Goal: Check status: Check status

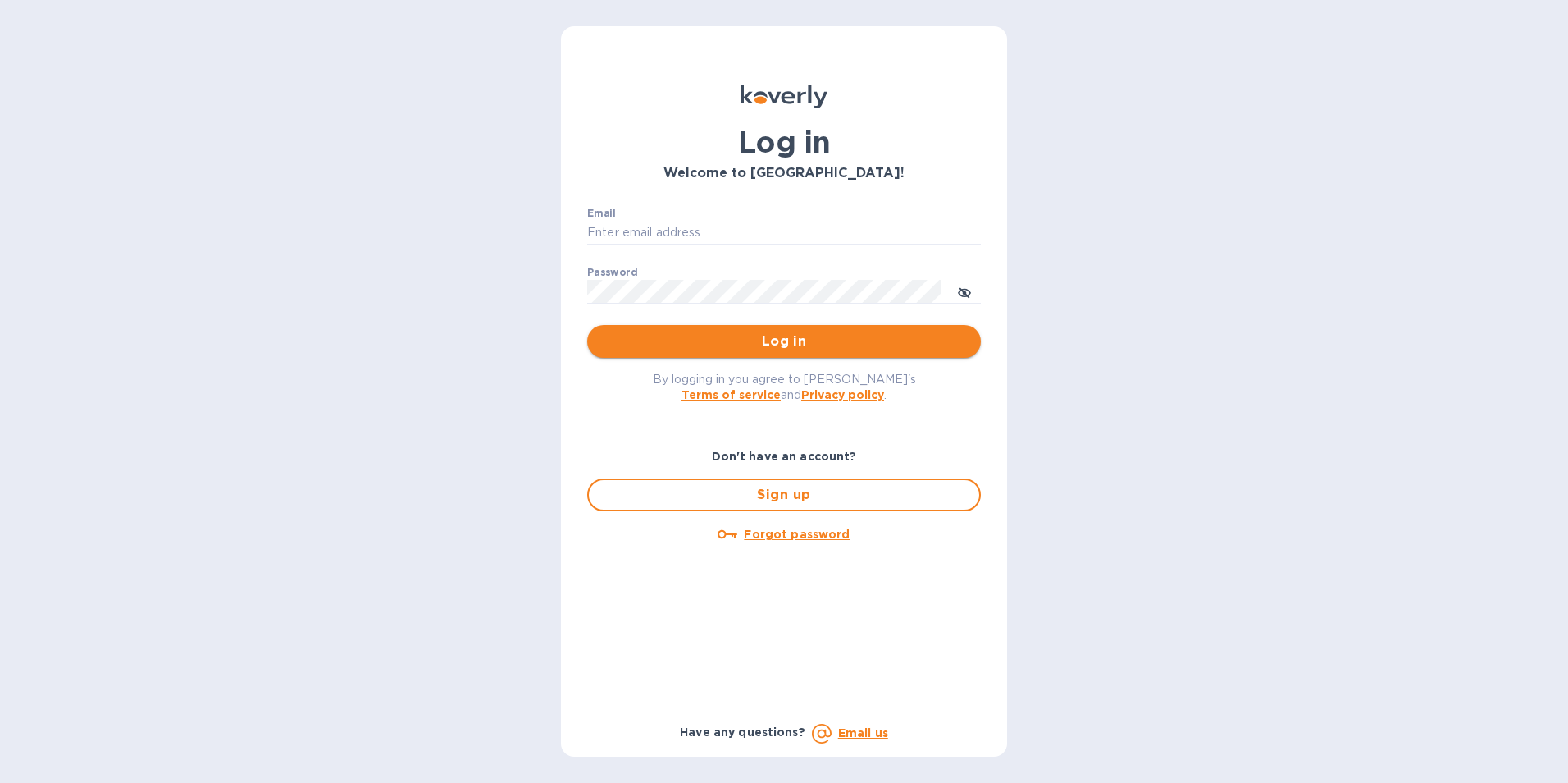
type input "[PERSON_NAME][EMAIL_ADDRESS][PERSON_NAME][PERSON_NAME][DOMAIN_NAME]"
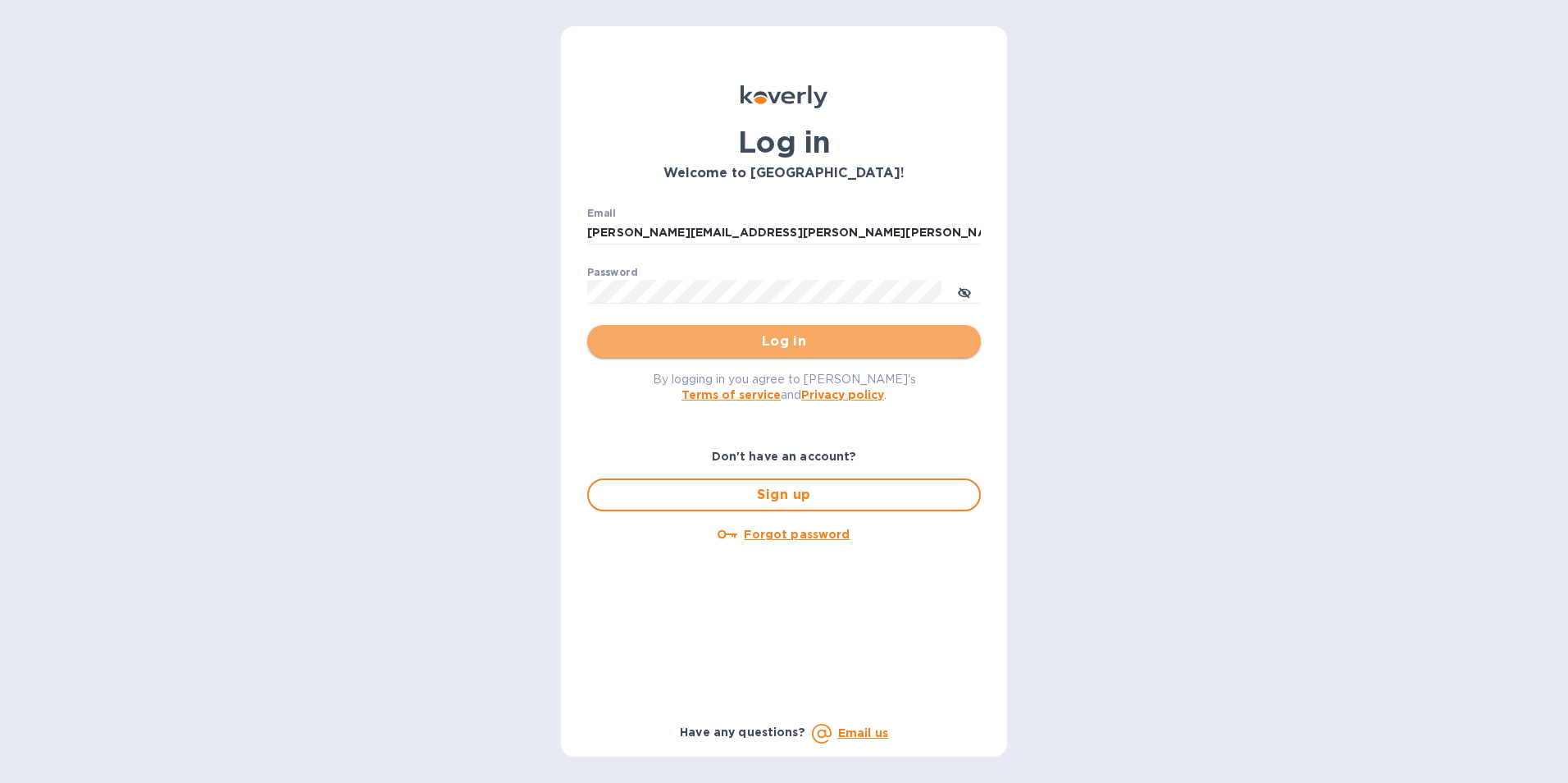
click at [783, 342] on span "Log in" at bounding box center [784, 341] width 368 height 20
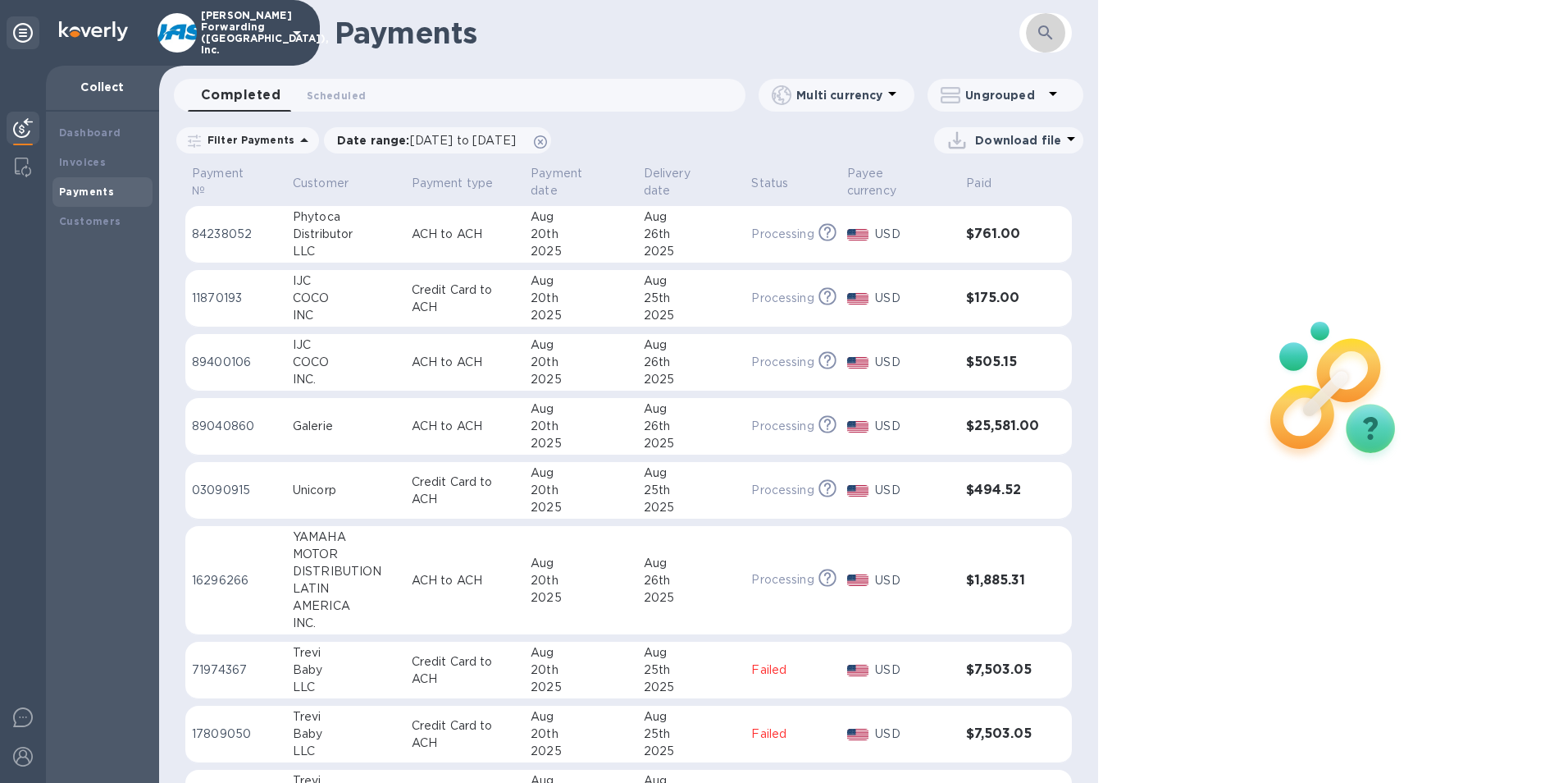
click at [1050, 25] on icon "button" at bounding box center [1045, 33] width 20 height 20
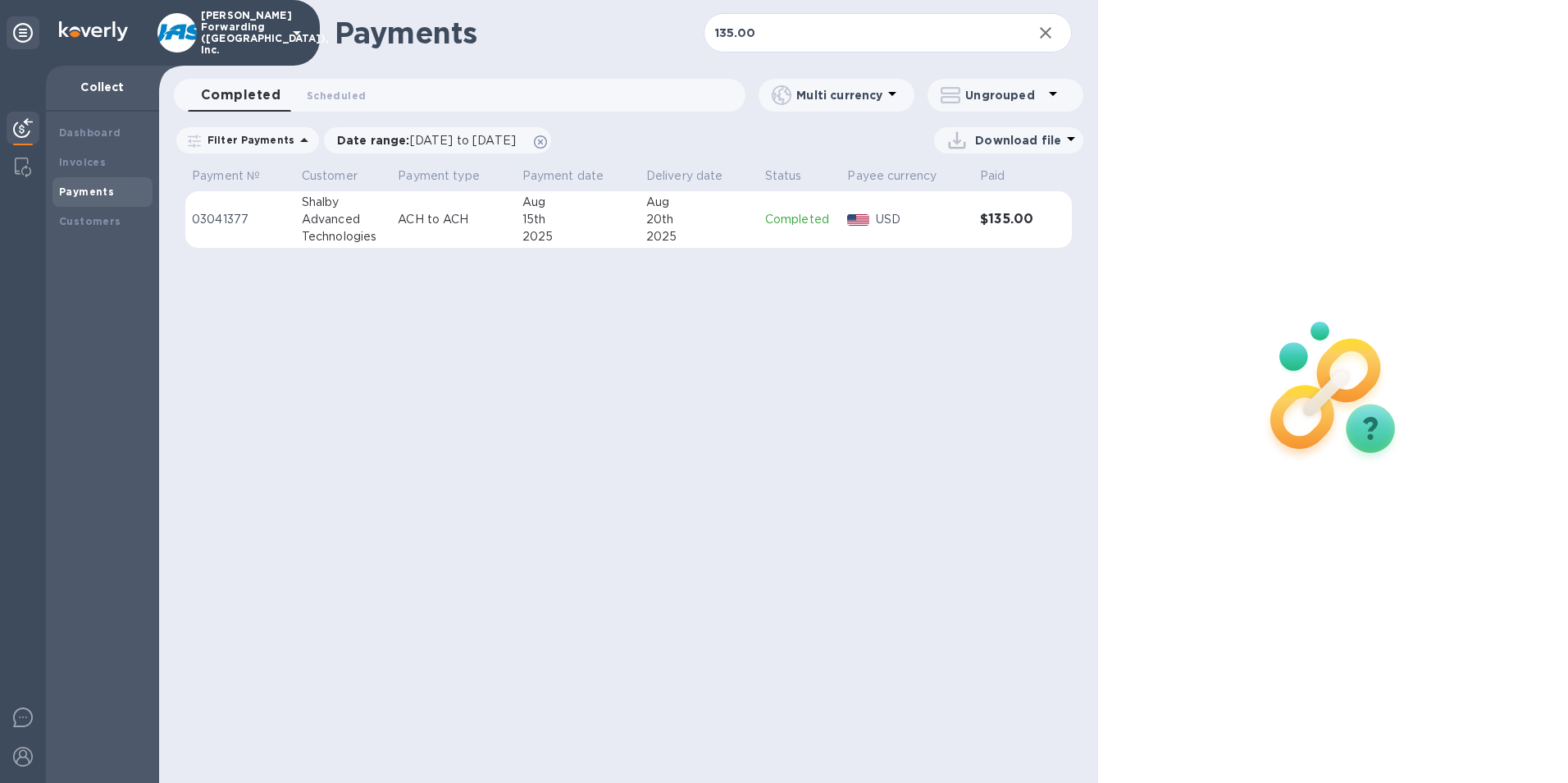
click at [653, 226] on div "20th" at bounding box center [699, 218] width 106 height 17
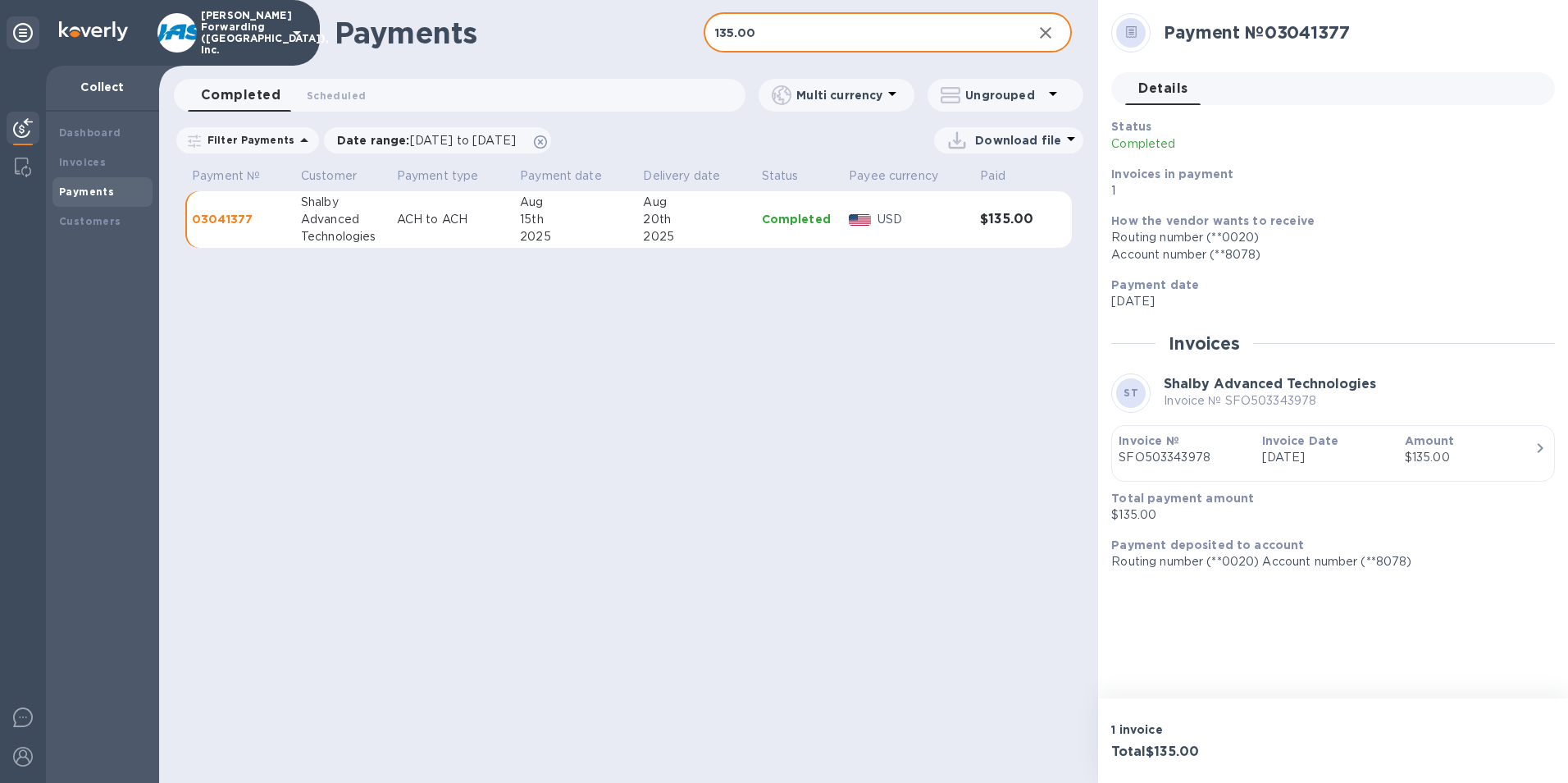
drag, startPoint x: 789, startPoint y: 30, endPoint x: 660, endPoint y: 36, distance: 129.1
click at [660, 36] on div "Payments 135.00 ​" at bounding box center [628, 33] width 939 height 65
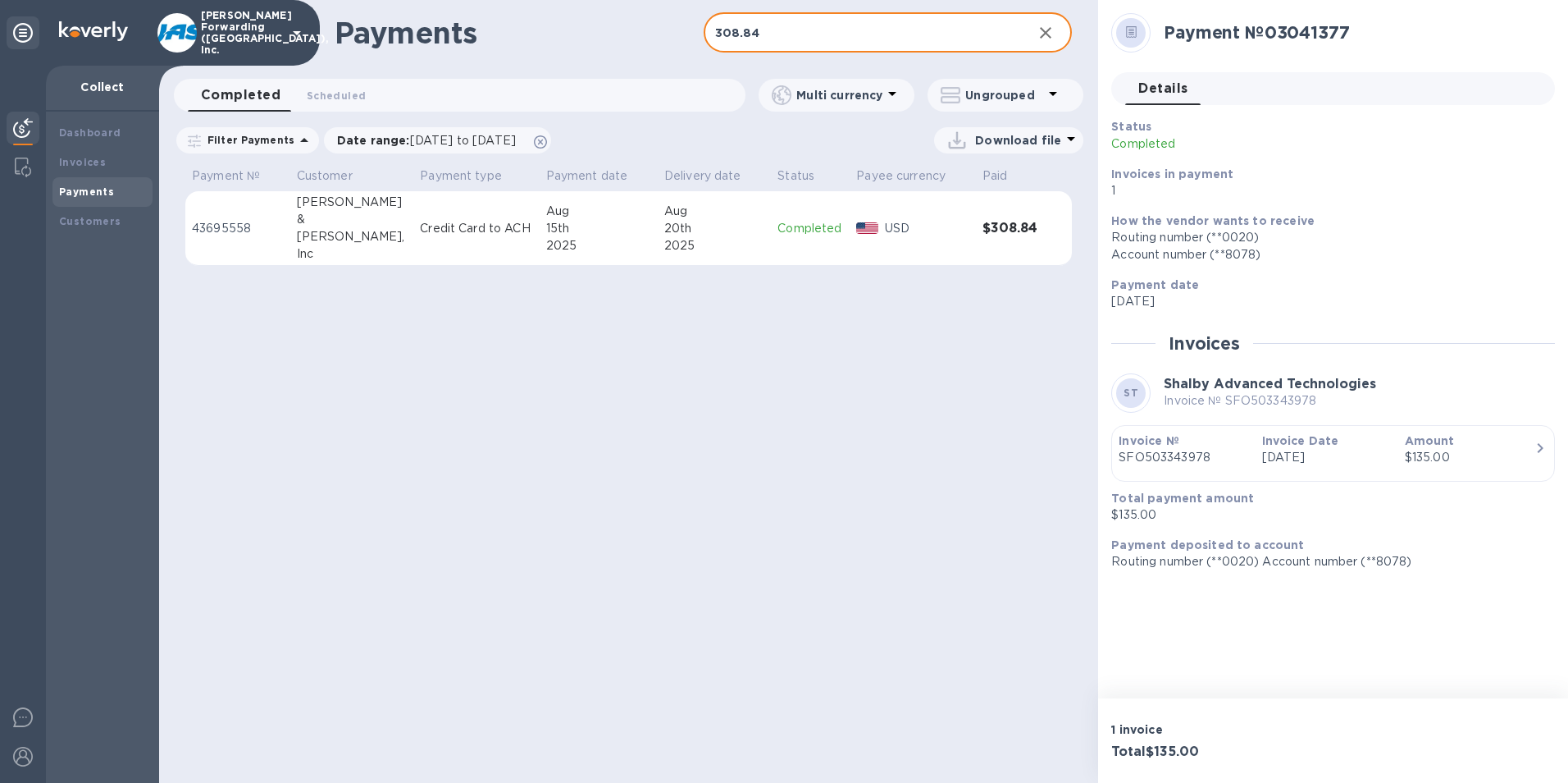
click at [753, 235] on div "20th" at bounding box center [713, 227] width 100 height 17
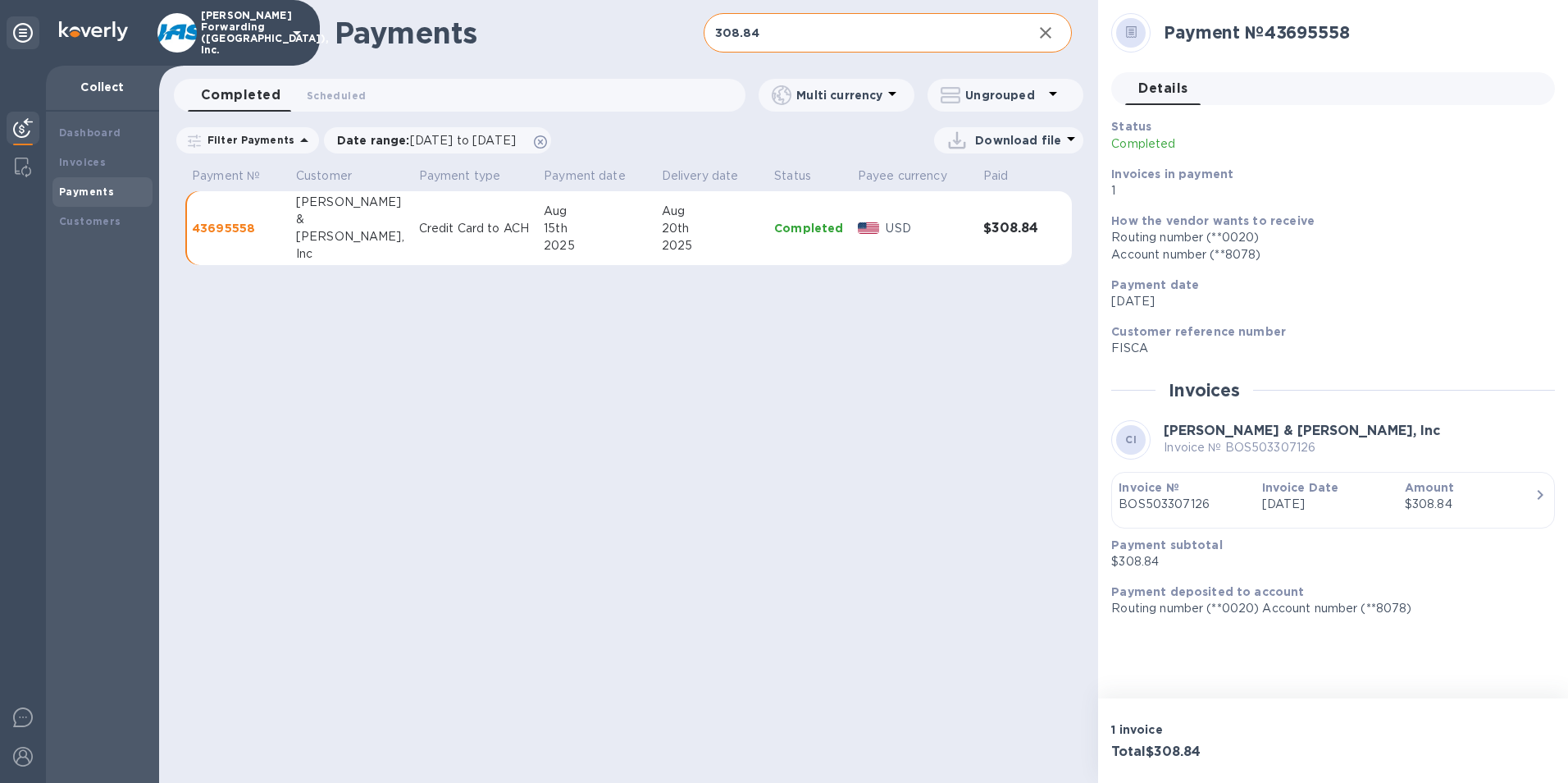
click at [797, 30] on input "308.84" at bounding box center [862, 33] width 316 height 41
drag, startPoint x: 783, startPoint y: 37, endPoint x: 679, endPoint y: 39, distance: 104.0
click at [679, 39] on div "Payments 308.84 ​" at bounding box center [628, 33] width 939 height 65
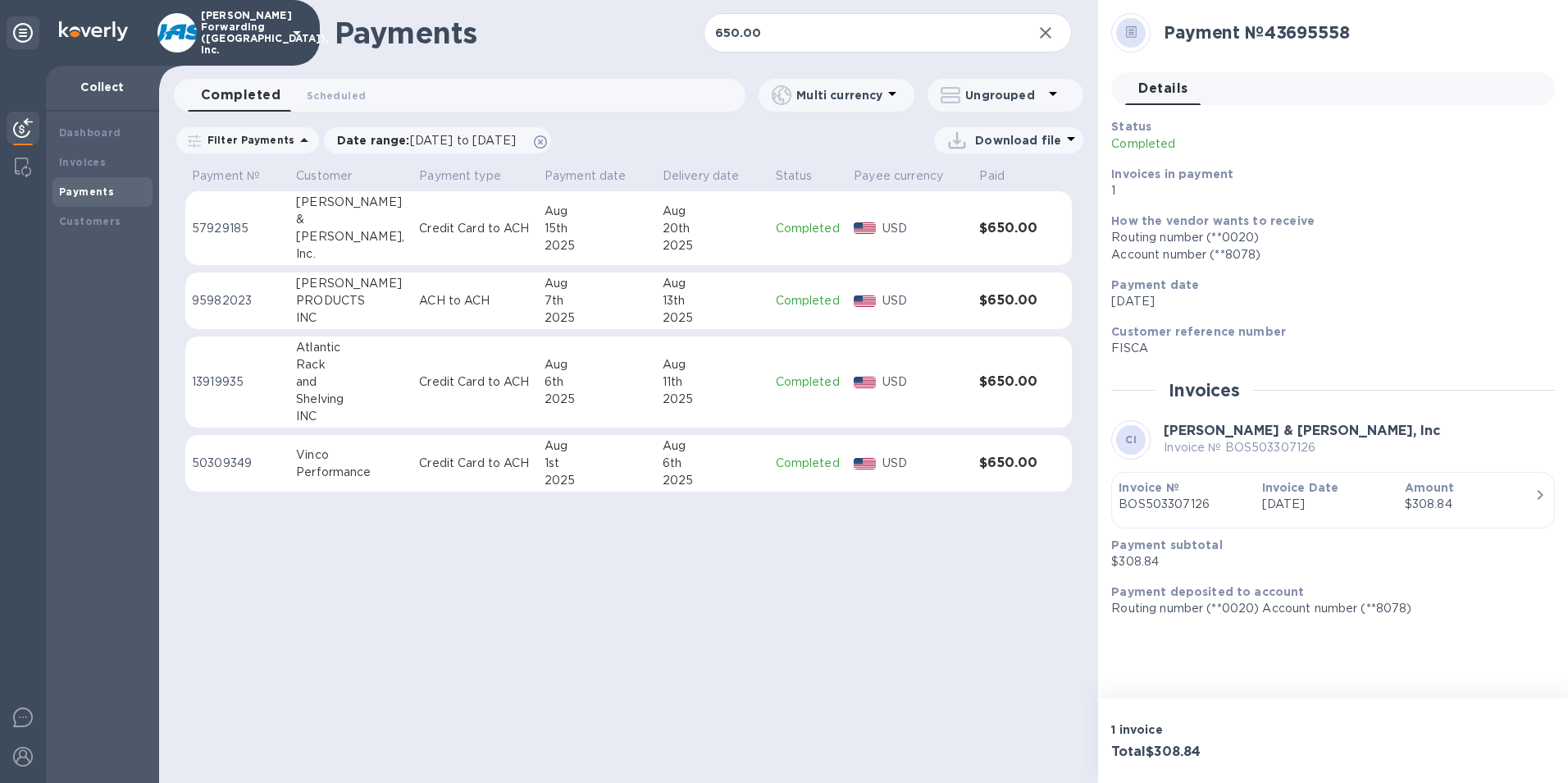
click at [769, 249] on td "Completed" at bounding box center [808, 228] width 79 height 75
click at [776, 42] on input "650.00" at bounding box center [862, 33] width 316 height 41
drag, startPoint x: 784, startPoint y: 35, endPoint x: 711, endPoint y: 32, distance: 73.1
click at [711, 32] on input "650.00" at bounding box center [862, 33] width 316 height 41
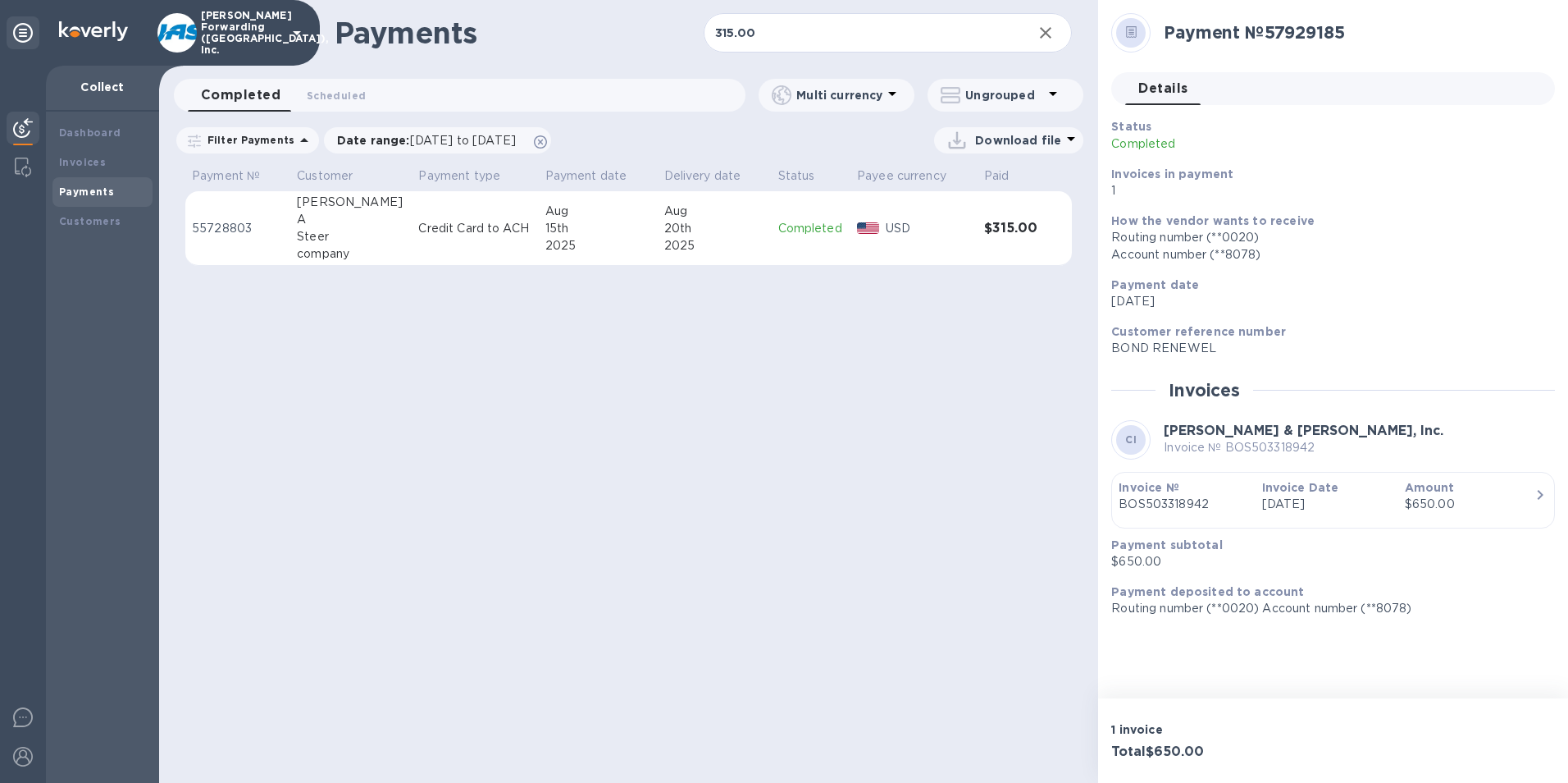
click at [724, 239] on div "2025" at bounding box center [714, 245] width 101 height 17
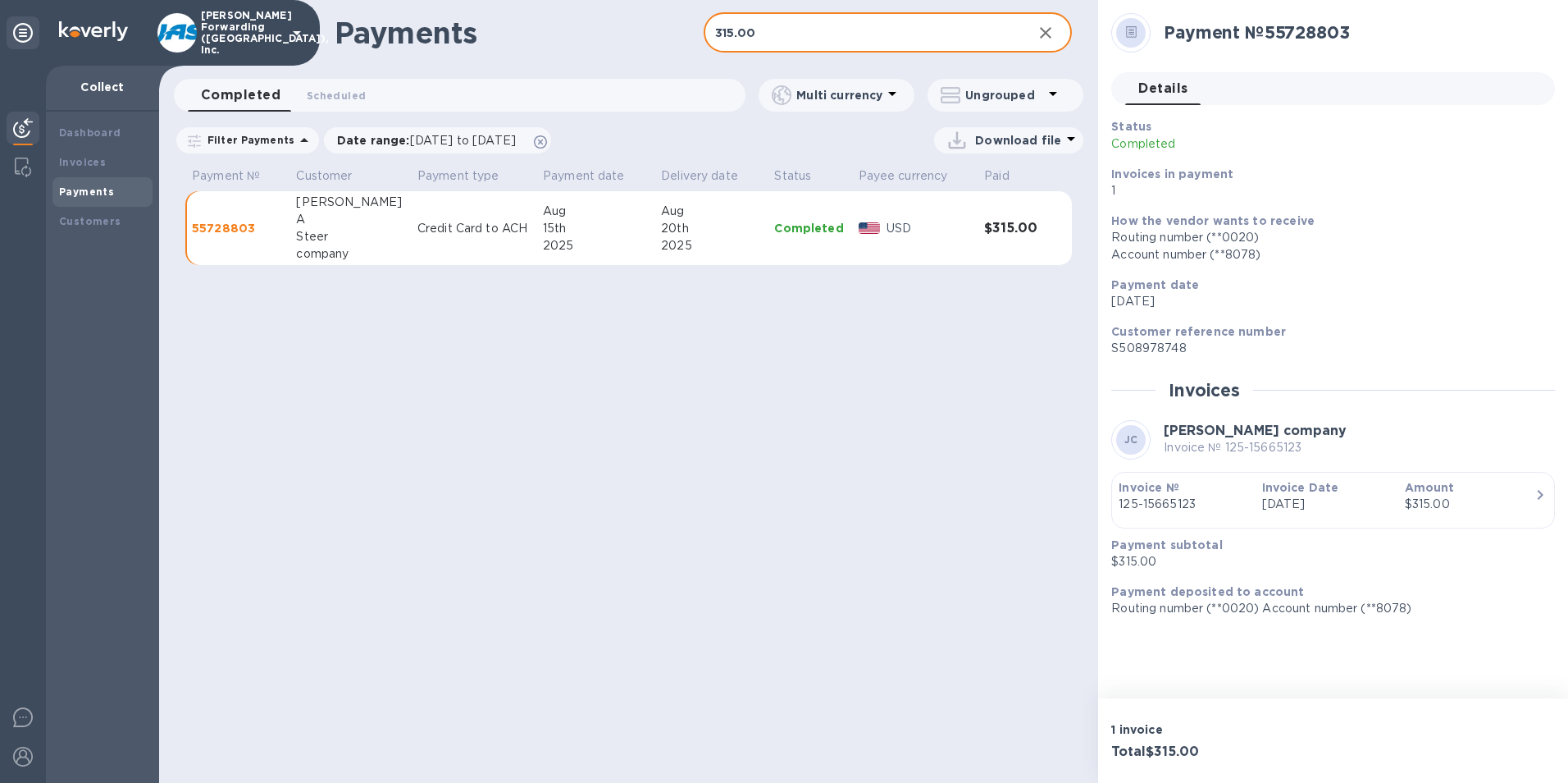
drag, startPoint x: 761, startPoint y: 35, endPoint x: 691, endPoint y: 35, distance: 70.0
click at [691, 35] on div "Payments 315.00 ​" at bounding box center [628, 33] width 939 height 65
type input "3466.00"
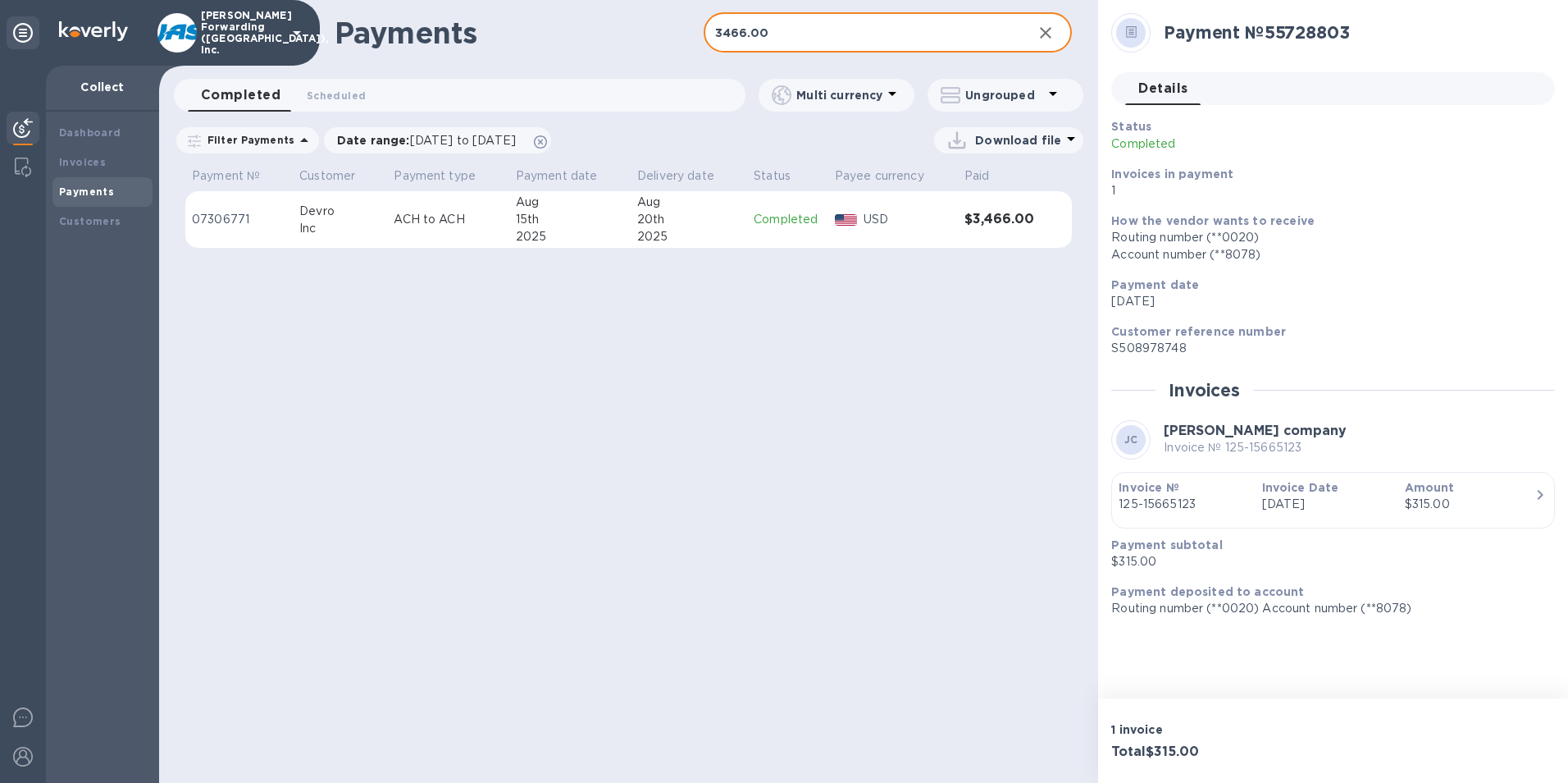
click at [678, 210] on div "Aug" at bounding box center [689, 202] width 104 height 17
